Goal: Task Accomplishment & Management: Use online tool/utility

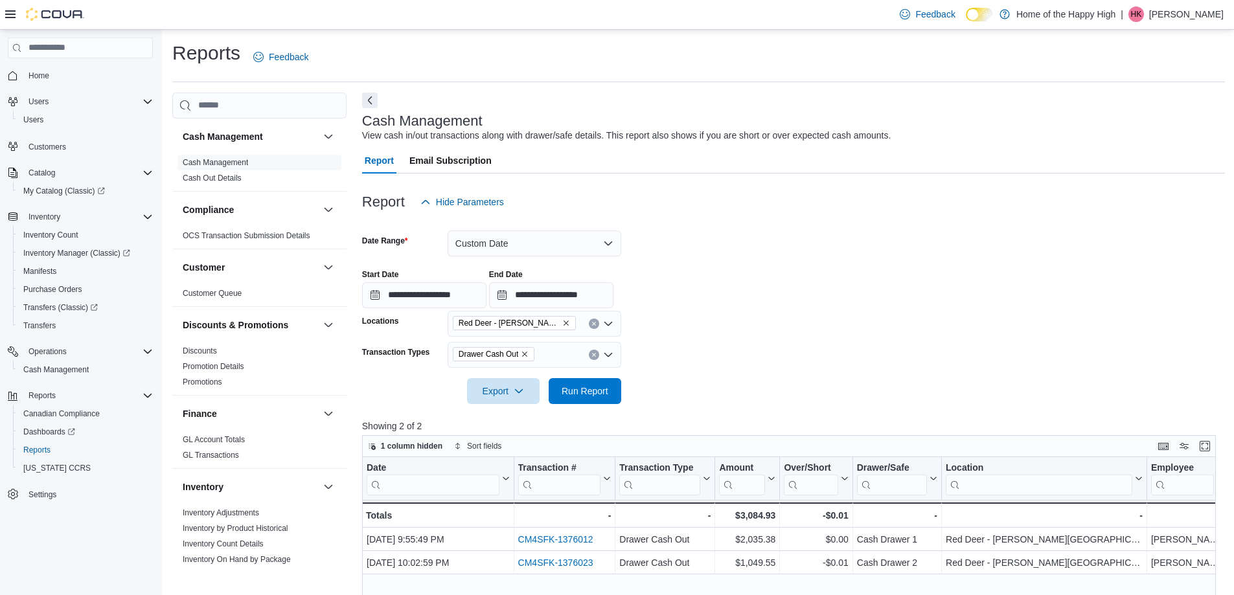
click at [741, 267] on div "**********" at bounding box center [793, 283] width 863 height 49
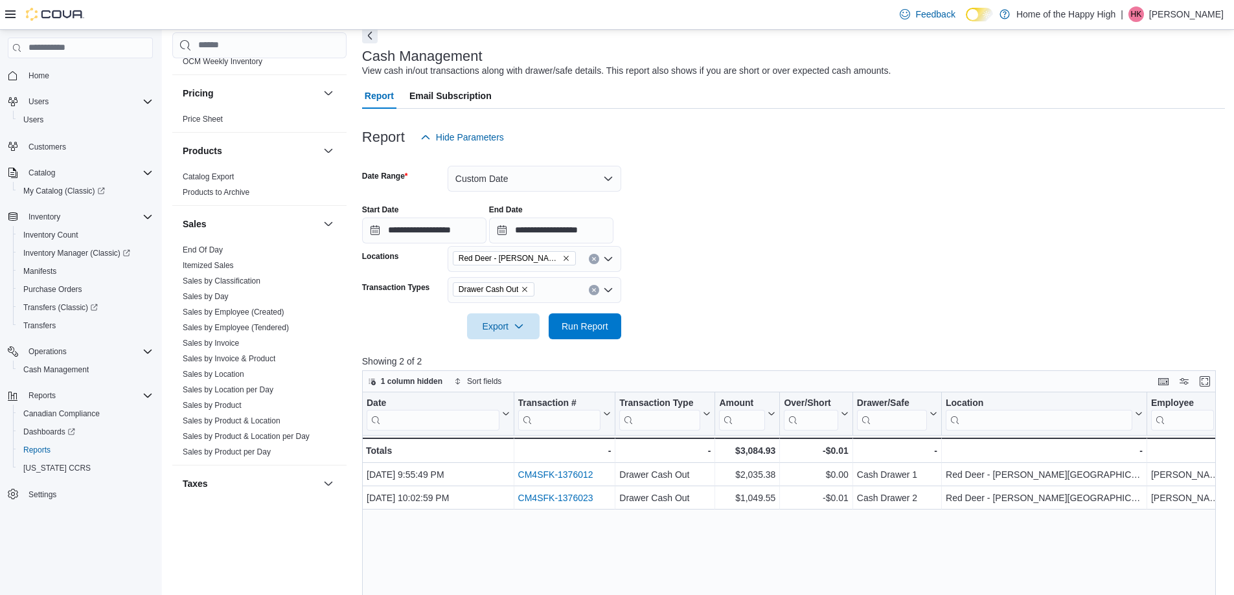
scroll to position [741, 0]
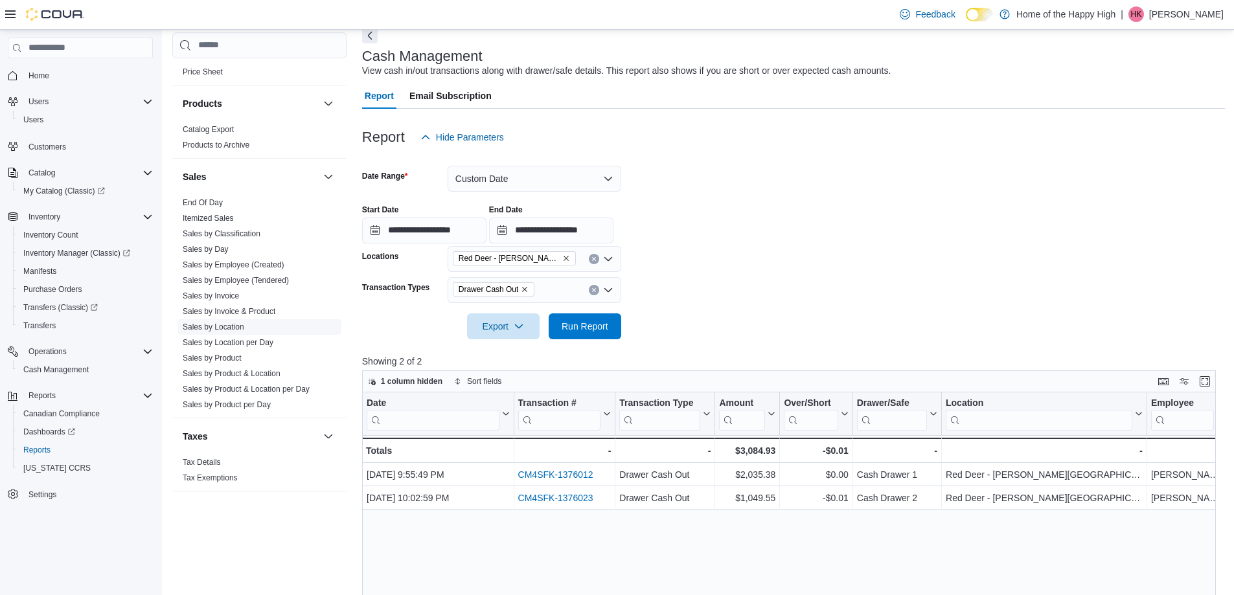
click at [239, 325] on link "Sales by Location" at bounding box center [214, 327] width 62 height 9
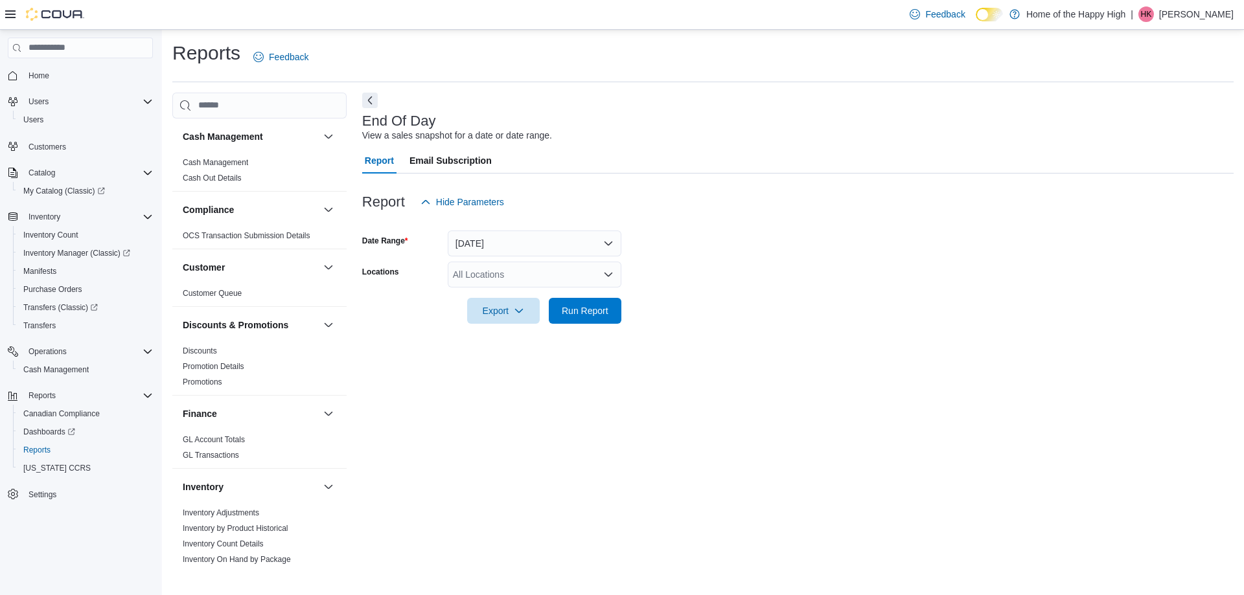
click at [522, 282] on div "All Locations" at bounding box center [535, 275] width 174 height 26
type input "****"
click at [540, 291] on span "Red Deer - [PERSON_NAME][GEOGRAPHIC_DATA] - Fire & Flower" at bounding box center [640, 296] width 278 height 13
click at [689, 302] on form "Date Range [DATE] Locations [GEOGRAPHIC_DATA][PERSON_NAME] - Fire & Flower Expo…" at bounding box center [797, 269] width 871 height 109
click at [619, 311] on button "Run Report" at bounding box center [585, 310] width 73 height 26
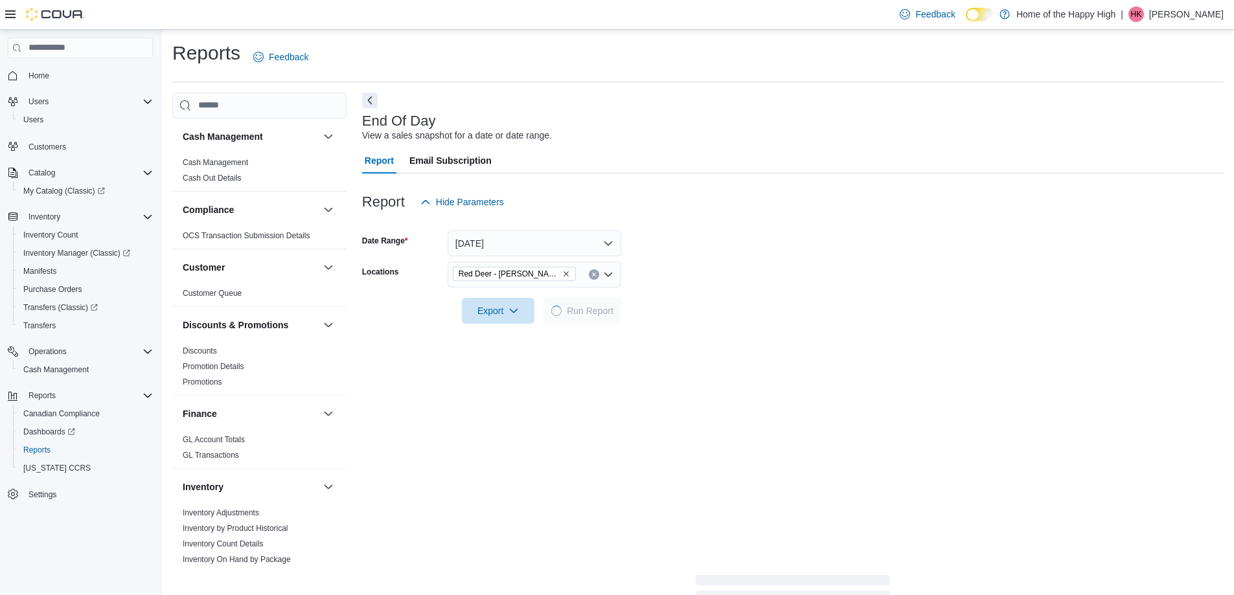
click at [667, 262] on form "Date Range [DATE] Locations [GEOGRAPHIC_DATA][PERSON_NAME] - Fire & Flower Expo…" at bounding box center [793, 269] width 862 height 109
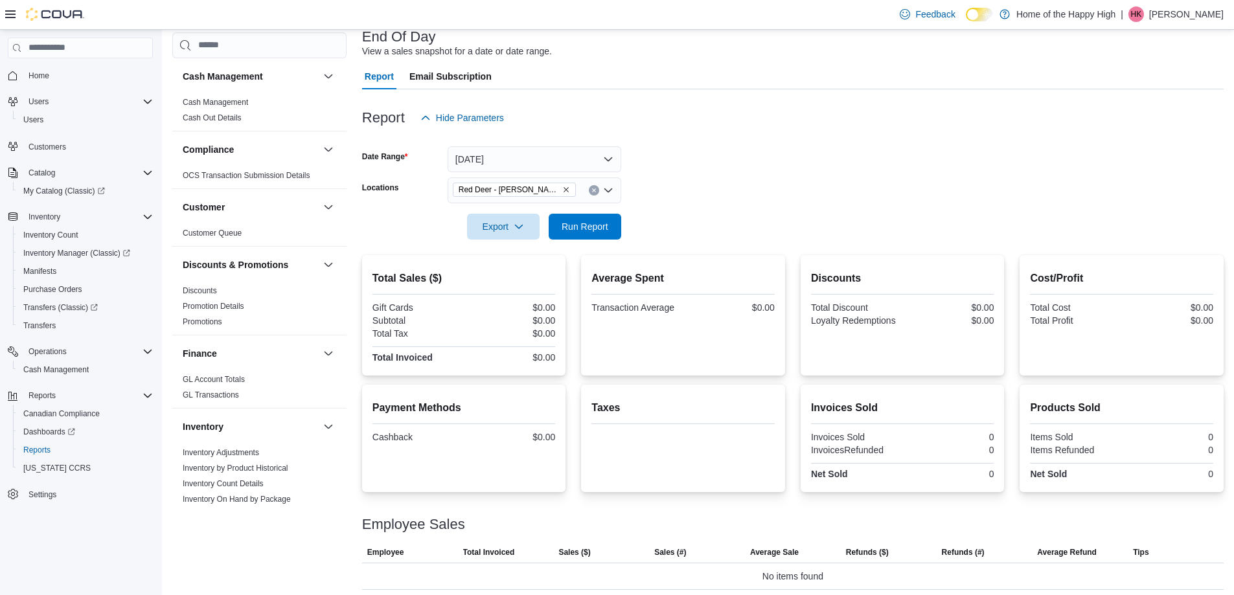
scroll to position [89, 0]
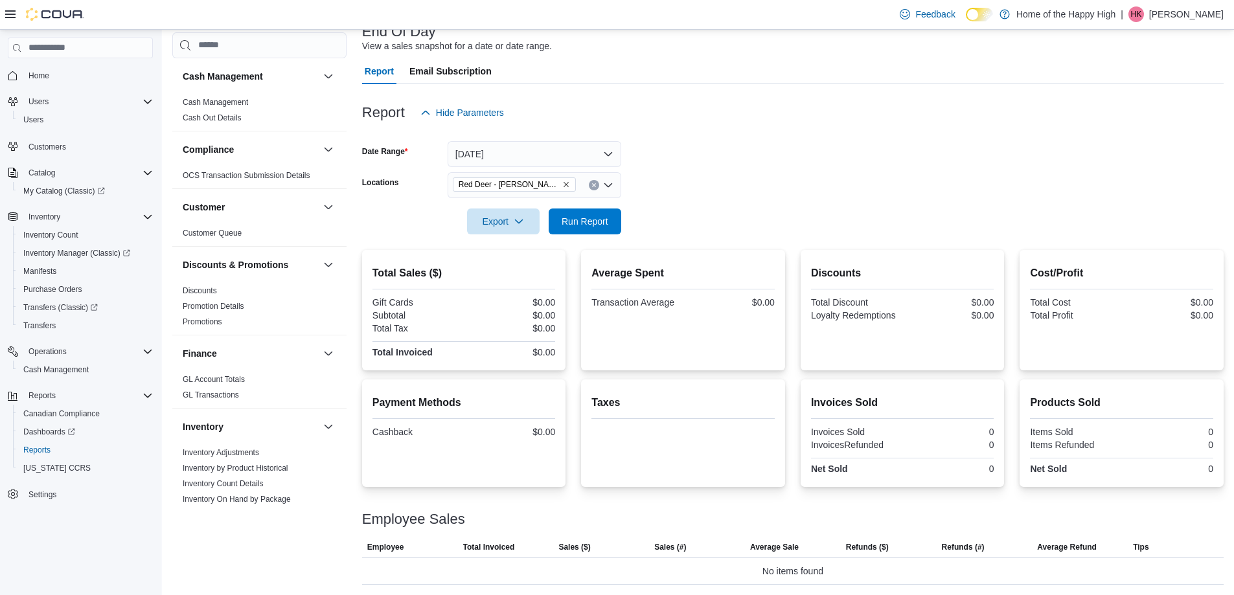
click at [735, 145] on form "Date Range [DATE] Locations [GEOGRAPHIC_DATA][PERSON_NAME] - Fire & Flower Expo…" at bounding box center [793, 180] width 862 height 109
